Goal: Find specific page/section: Find specific page/section

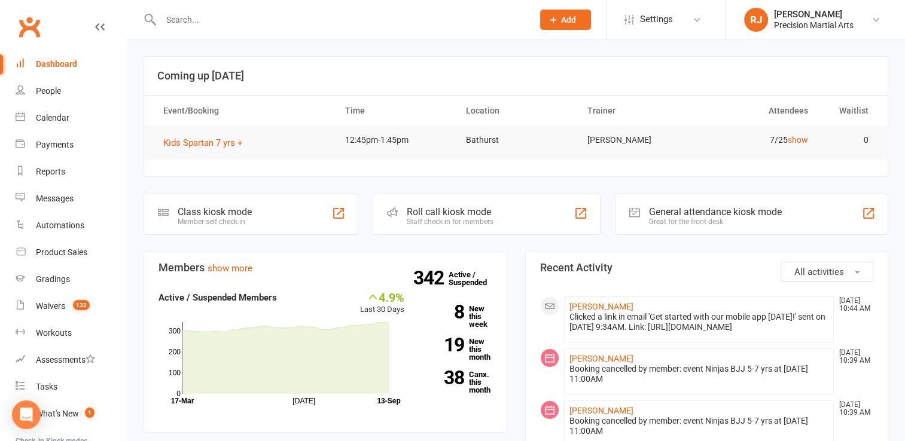
click at [331, 22] on input "text" at bounding box center [340, 19] width 367 height 17
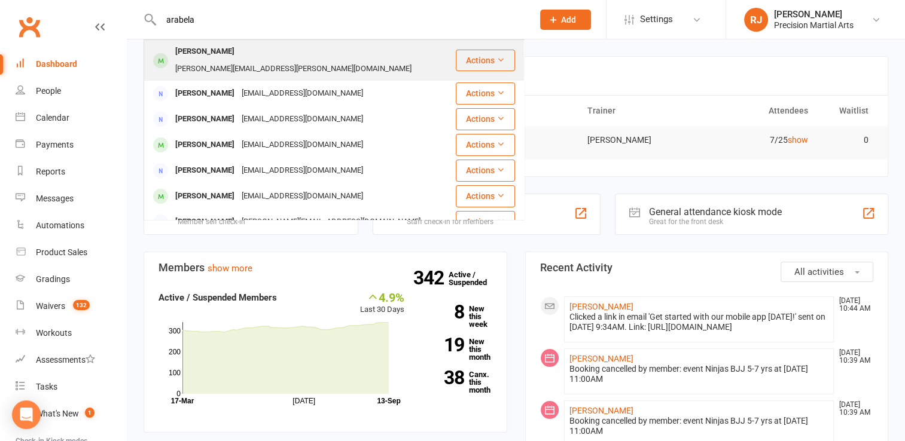
type input "arabela"
click at [319, 62] on div "Arabella Emmi [EMAIL_ADDRESS][PERSON_NAME][DOMAIN_NAME]" at bounding box center [300, 60] width 310 height 39
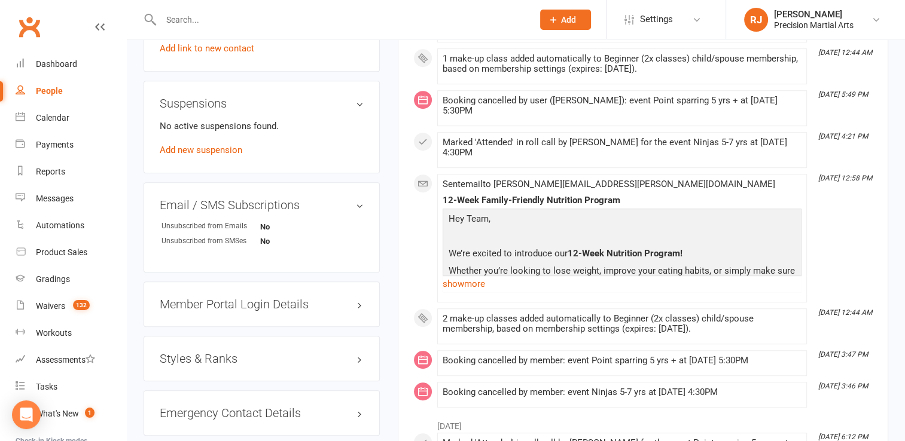
scroll to position [717, 0]
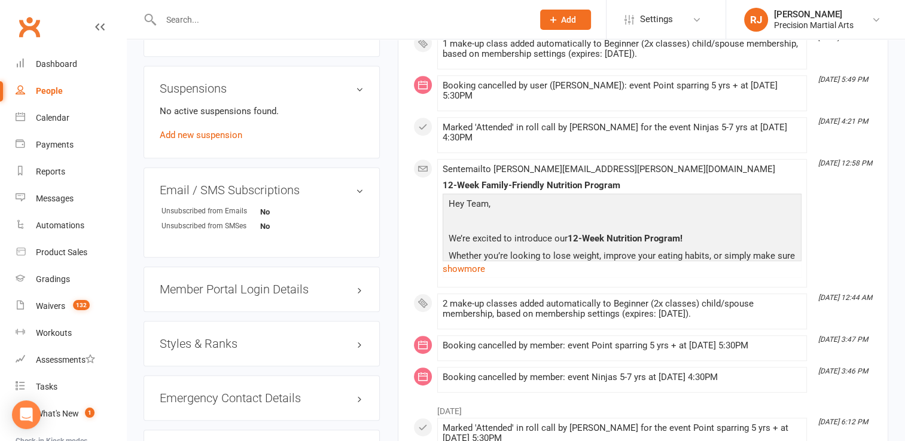
click at [213, 322] on div "Styles & Ranks" at bounding box center [261, 343] width 236 height 45
click at [210, 337] on h3 "Styles & Ranks" at bounding box center [262, 343] width 204 height 13
